Goal: Obtain resource: Download file/media

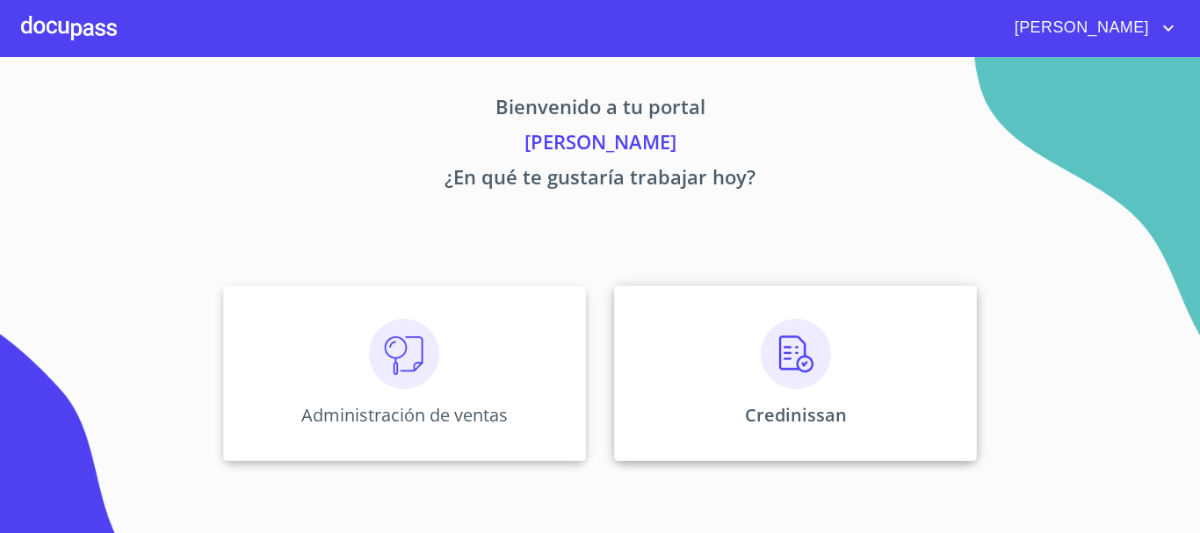
click at [828, 357] on img at bounding box center [796, 354] width 70 height 70
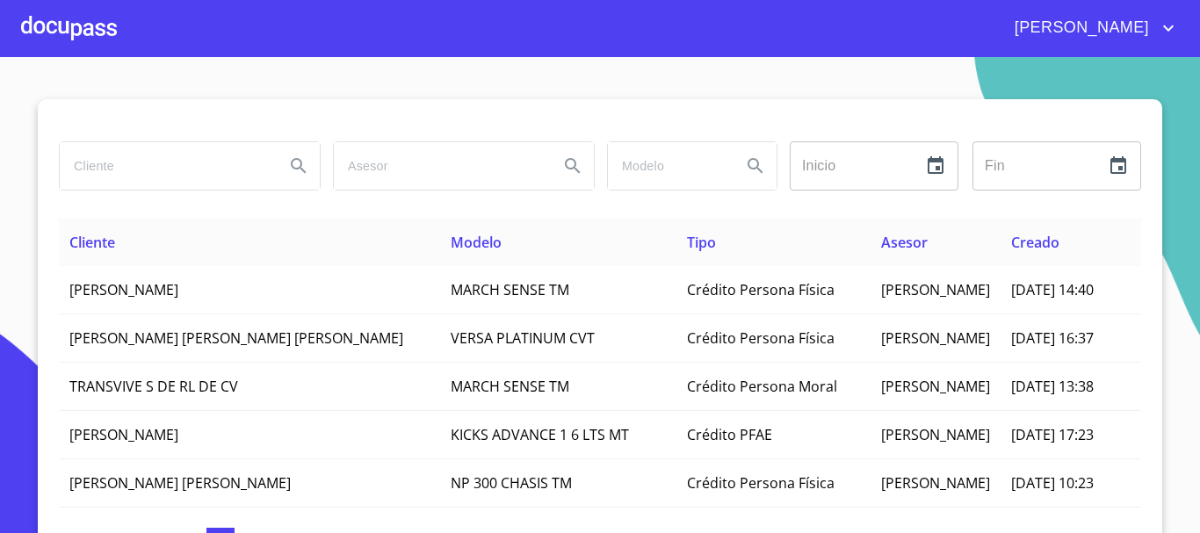
click at [186, 164] on input "search" at bounding box center [165, 165] width 211 height 47
type input "[PERSON_NAME][US_STATE]"
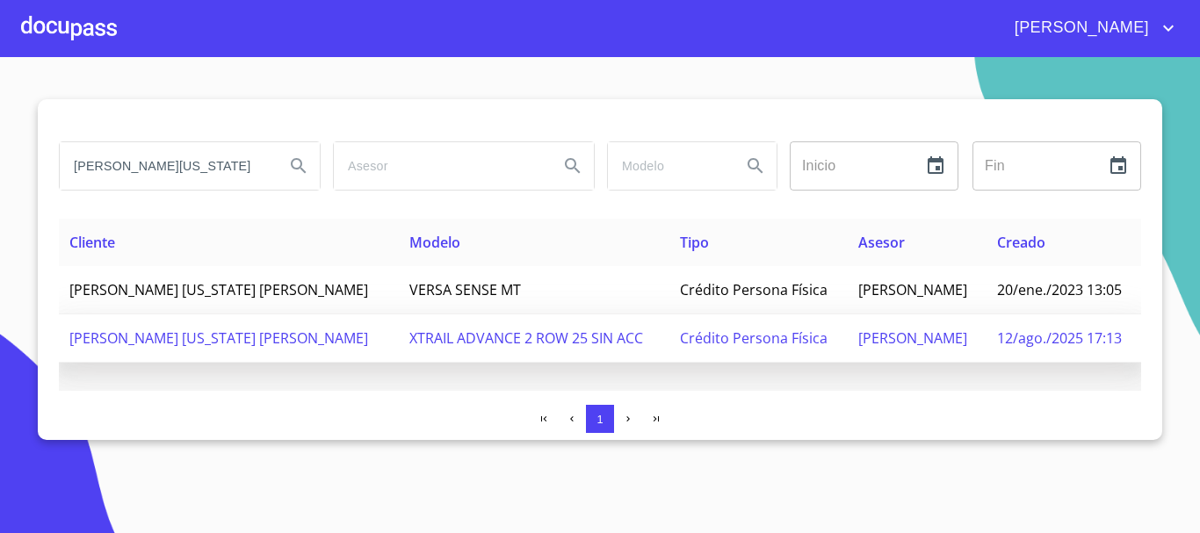
click at [147, 338] on span "[PERSON_NAME] [US_STATE] [PERSON_NAME]" at bounding box center [218, 338] width 299 height 19
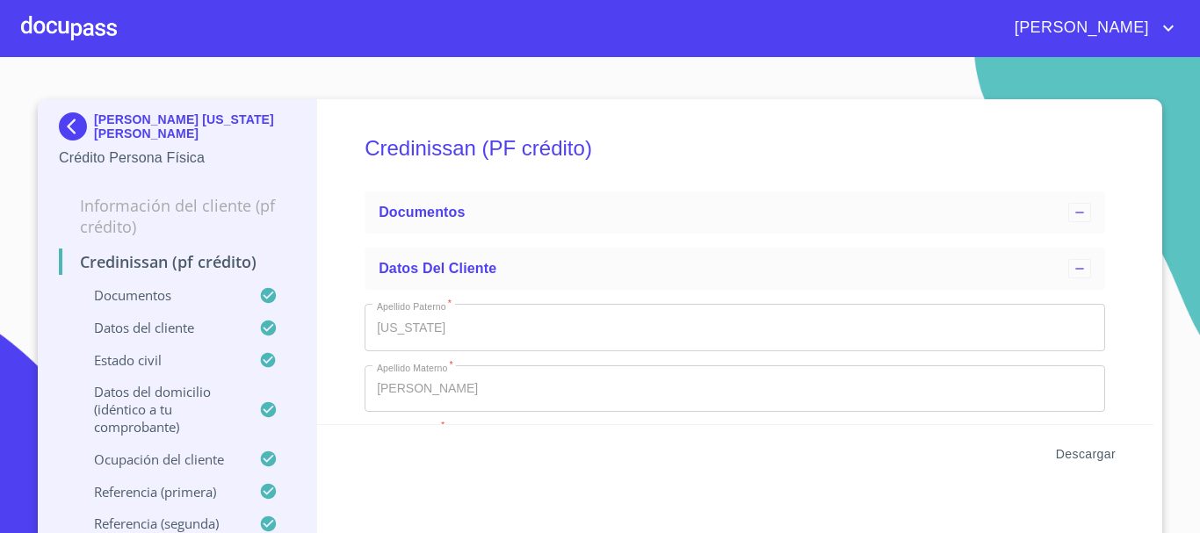
click at [1086, 455] on span "Descargar" at bounding box center [1086, 455] width 60 height 22
